Goal: Task Accomplishment & Management: Manage account settings

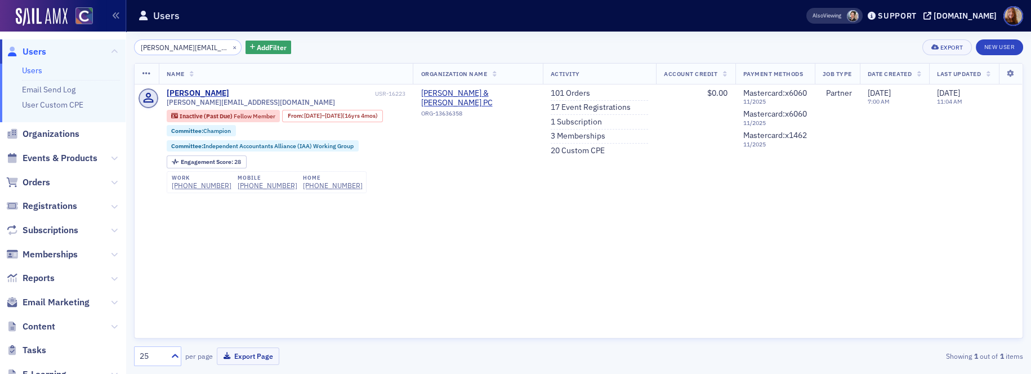
click at [37, 70] on link "Users" at bounding box center [32, 70] width 20 height 10
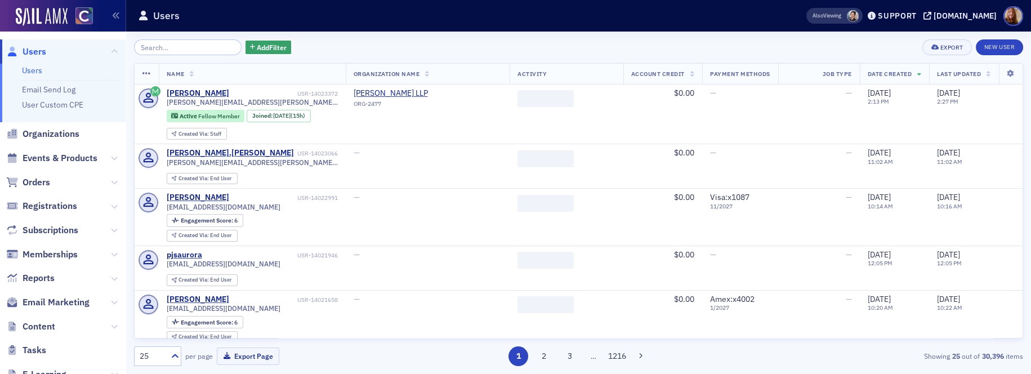
click at [180, 49] on input "search" at bounding box center [188, 47] width 108 height 16
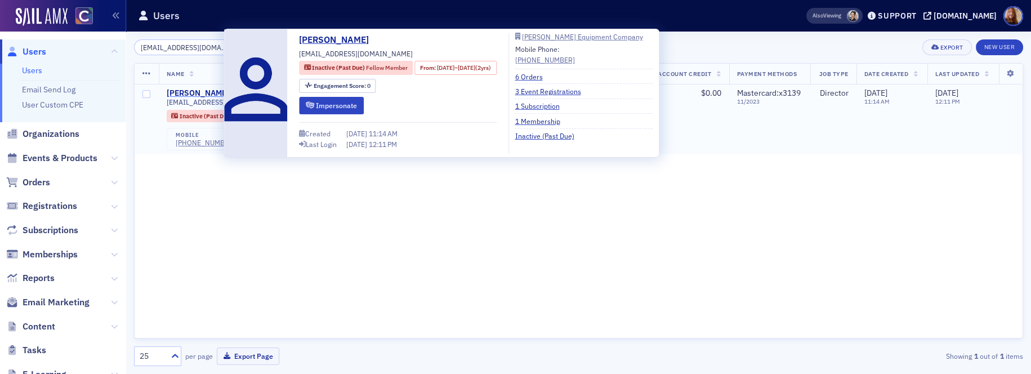
type input "[EMAIL_ADDRESS][DOMAIN_NAME]"
click at [208, 91] on div "[PERSON_NAME]" at bounding box center [198, 93] width 62 height 10
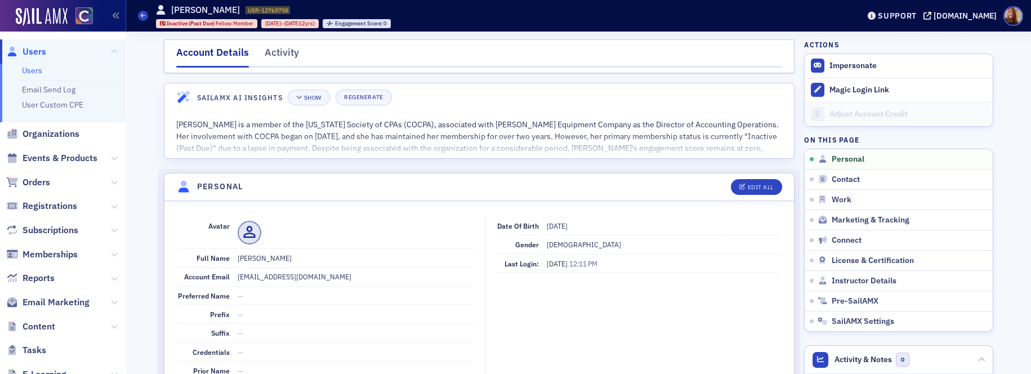
click at [36, 71] on link "Users" at bounding box center [32, 70] width 20 height 10
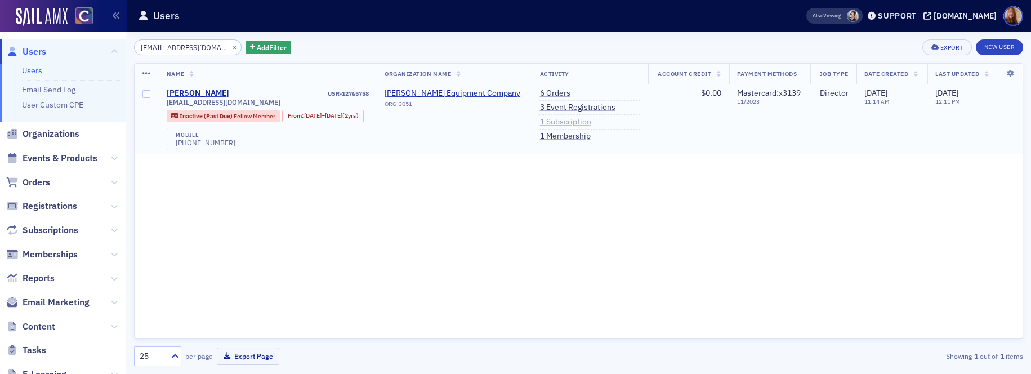
click at [557, 123] on link "1 Subscription" at bounding box center [564, 122] width 51 height 10
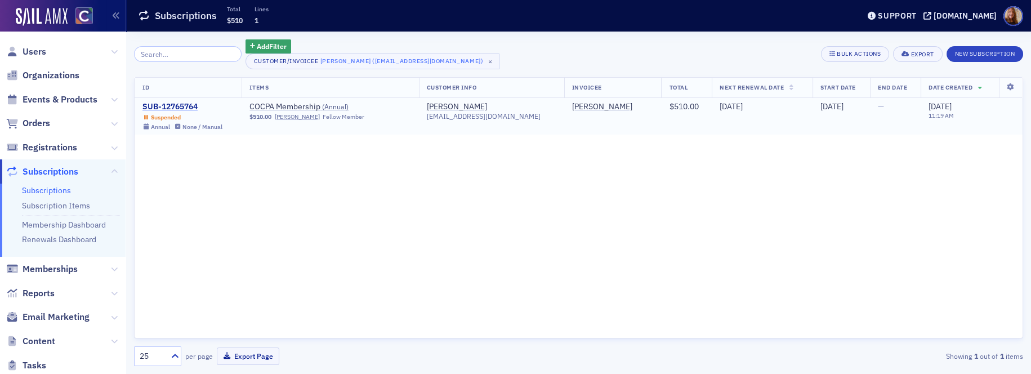
click at [177, 108] on div "SUB-12765764" at bounding box center [182, 107] width 80 height 10
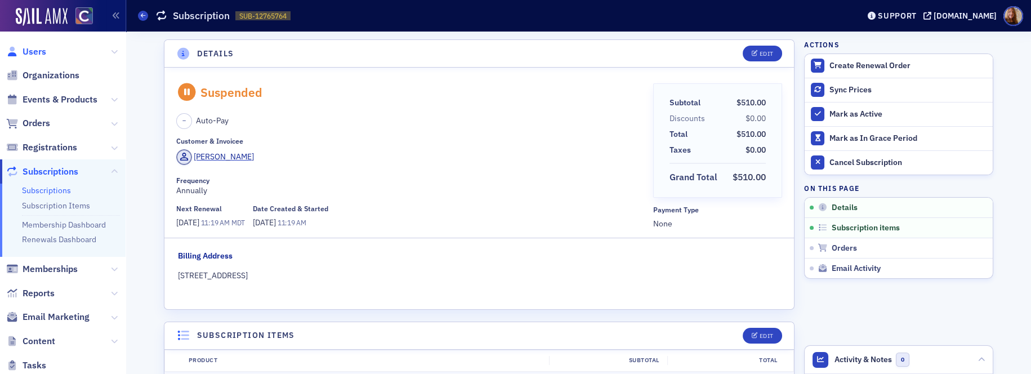
click at [44, 54] on span "Users" at bounding box center [35, 52] width 24 height 12
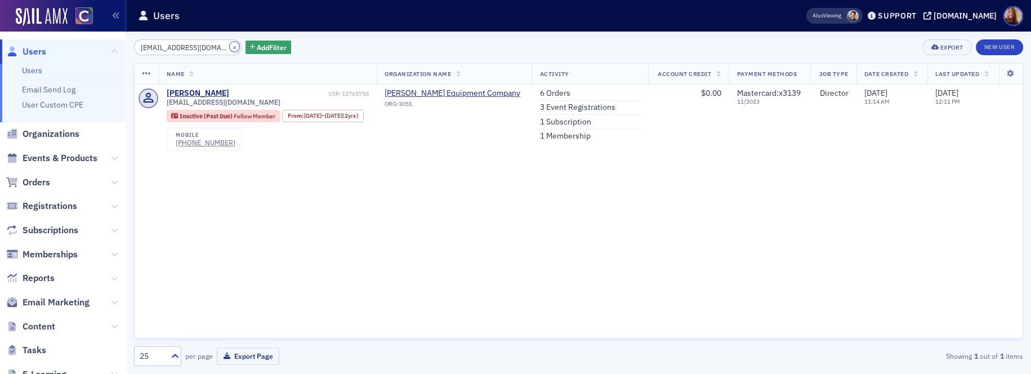
click at [230, 50] on button "×" at bounding box center [235, 47] width 10 height 10
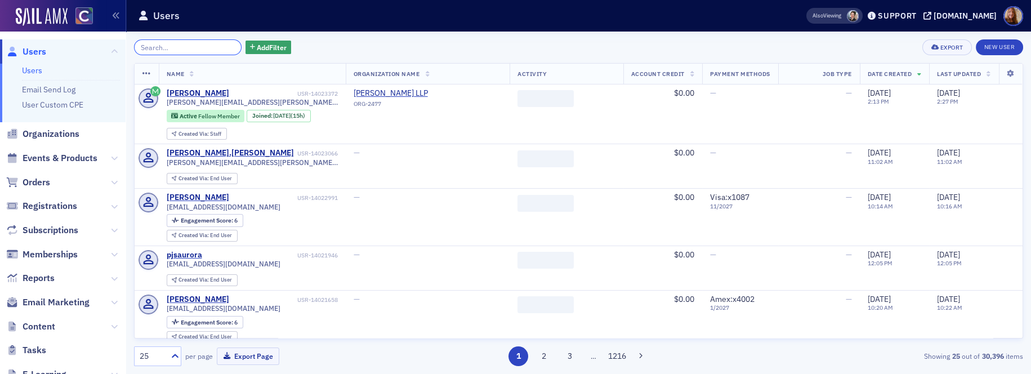
click at [171, 49] on input "search" at bounding box center [188, 47] width 108 height 16
paste input "[PERSON_NAME][EMAIL_ADDRESS][DOMAIN_NAME]"
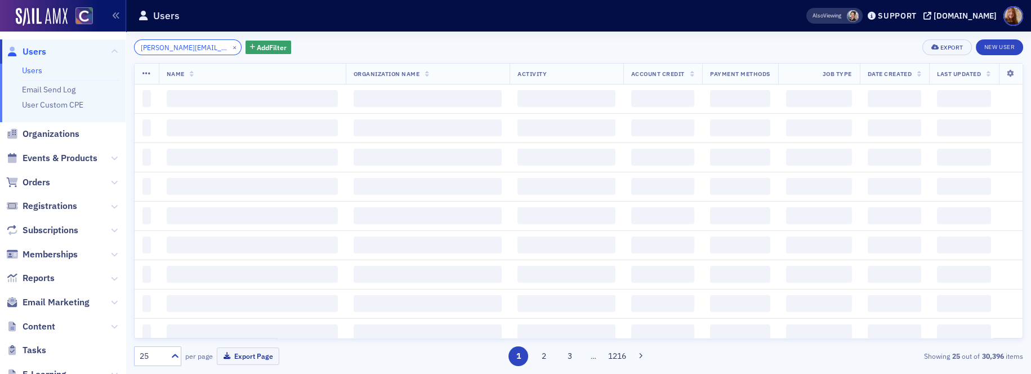
type input "[PERSON_NAME][EMAIL_ADDRESS][DOMAIN_NAME]"
click at [397, 50] on div "[PERSON_NAME][EMAIL_ADDRESS][DOMAIN_NAME] × Add Filter Export New User" at bounding box center [578, 47] width 889 height 16
